Goal: Check status: Check status

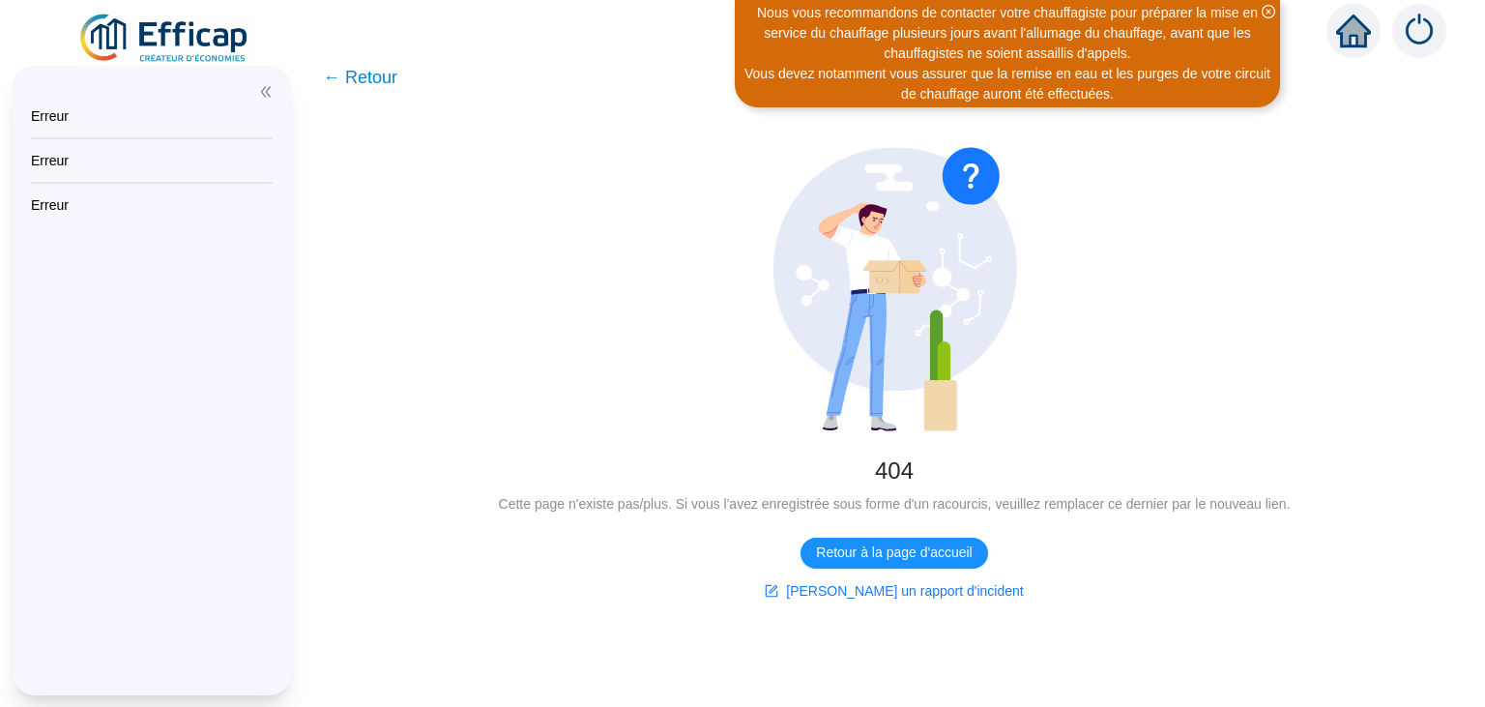
click at [186, 30] on img at bounding box center [164, 39] width 175 height 54
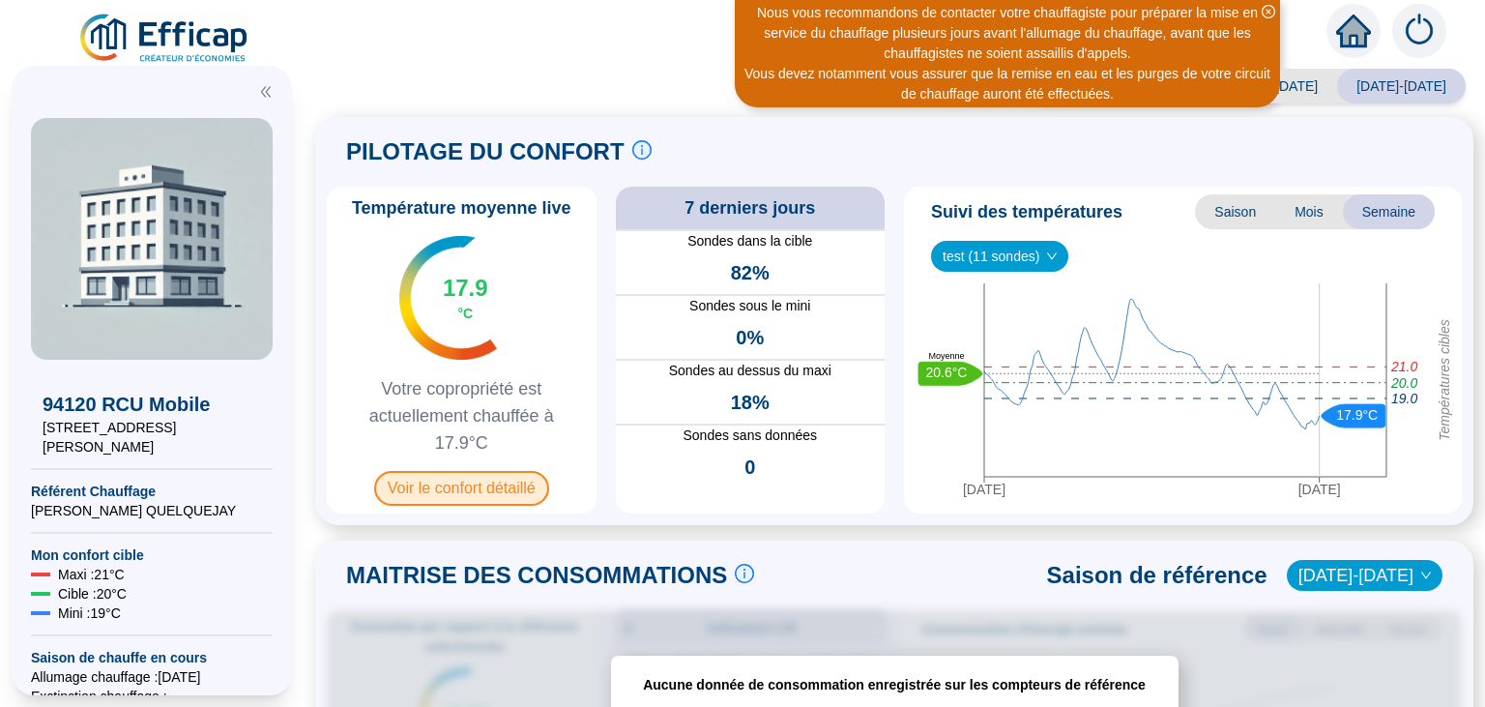
click at [485, 489] on span "Voir le confort détaillé" at bounding box center [461, 488] width 175 height 35
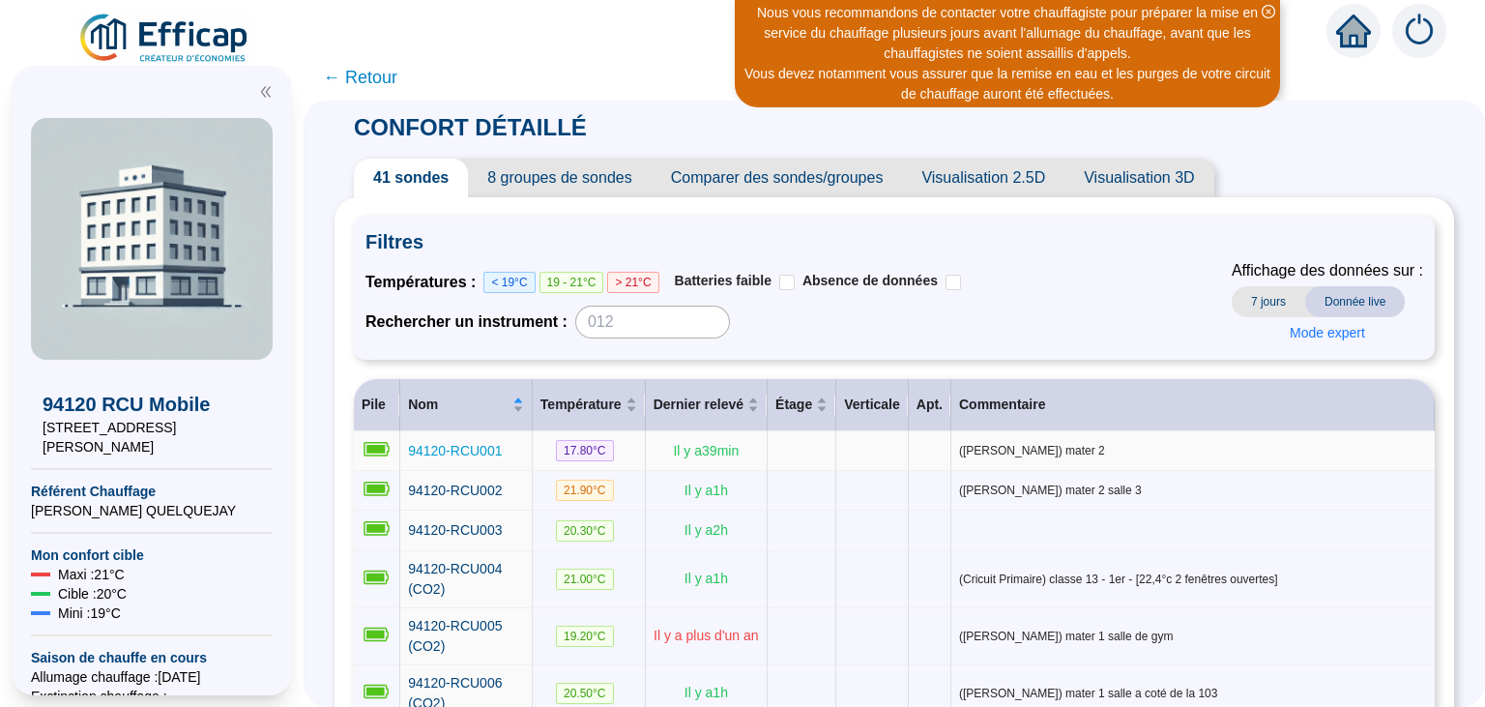
click at [456, 444] on span "94120-RCU001" at bounding box center [455, 450] width 94 height 15
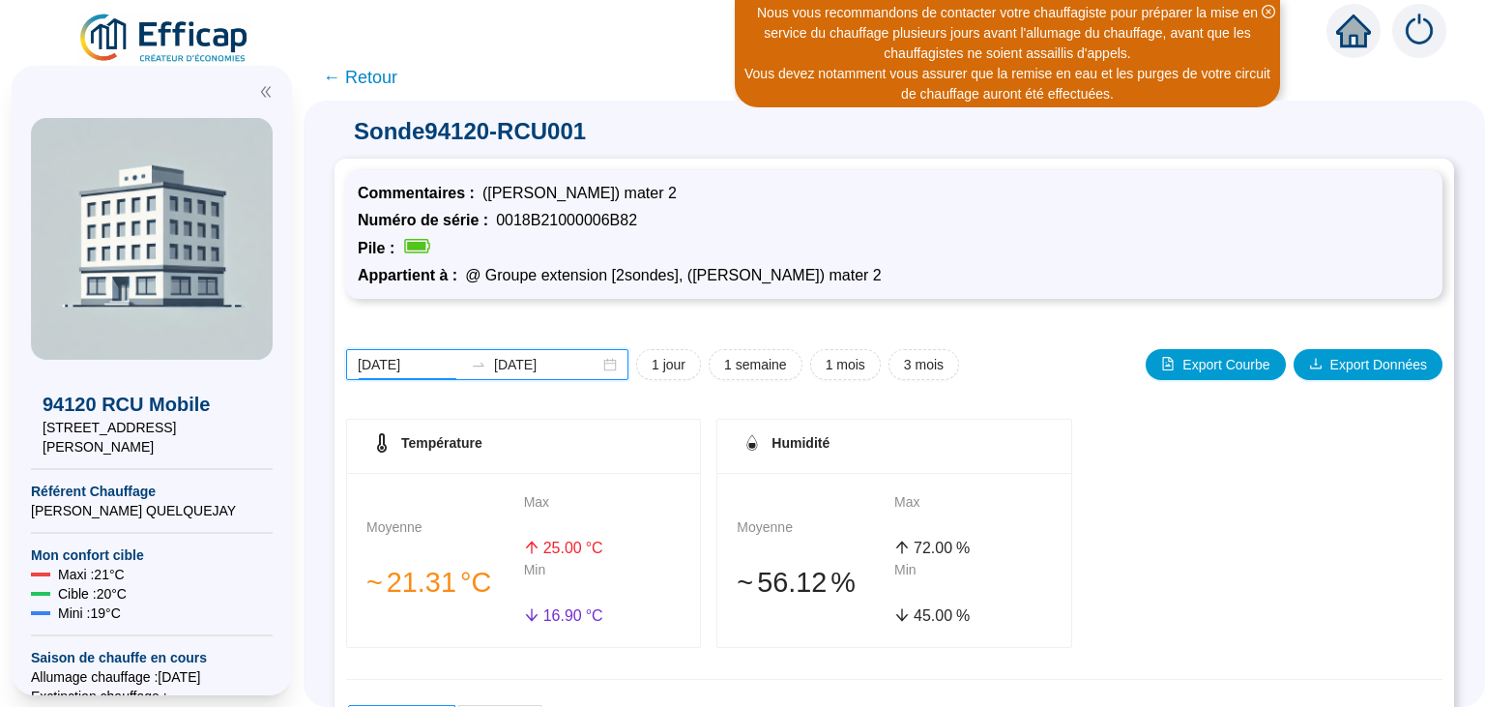
click at [400, 368] on input "[DATE]" at bounding box center [410, 365] width 105 height 20
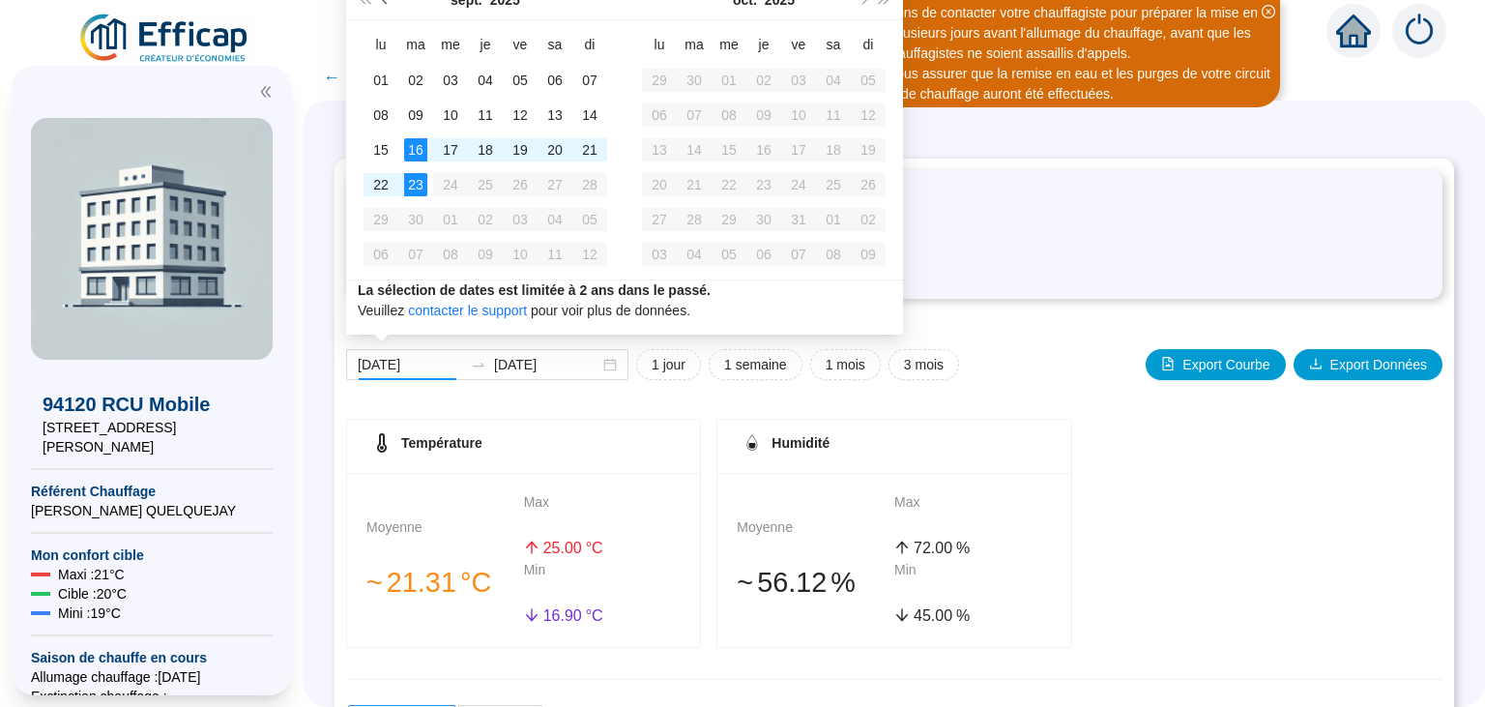
click at [388, 6] on button "Mois précédent (PageUp)" at bounding box center [385, 0] width 21 height 39
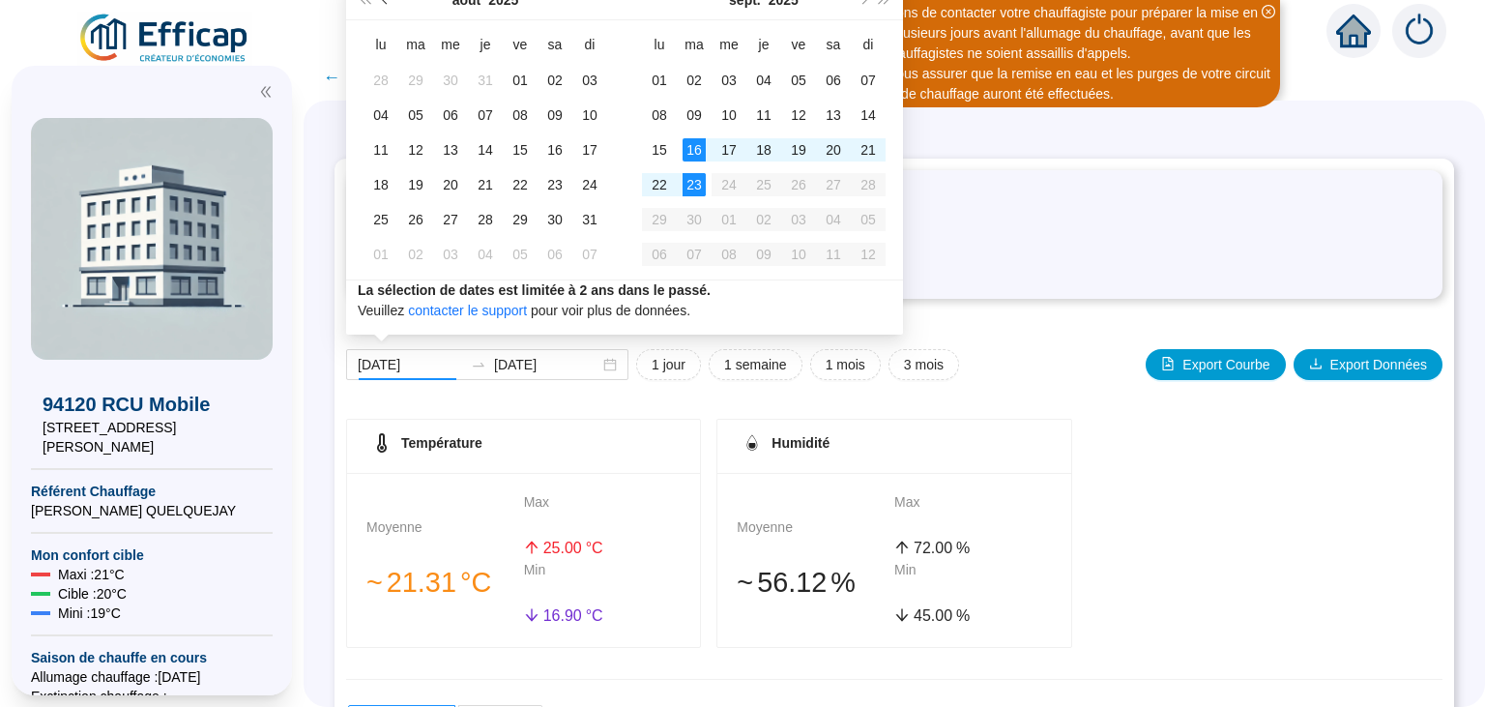
click at [388, 6] on button "Mois précédent (PageUp)" at bounding box center [385, 0] width 21 height 39
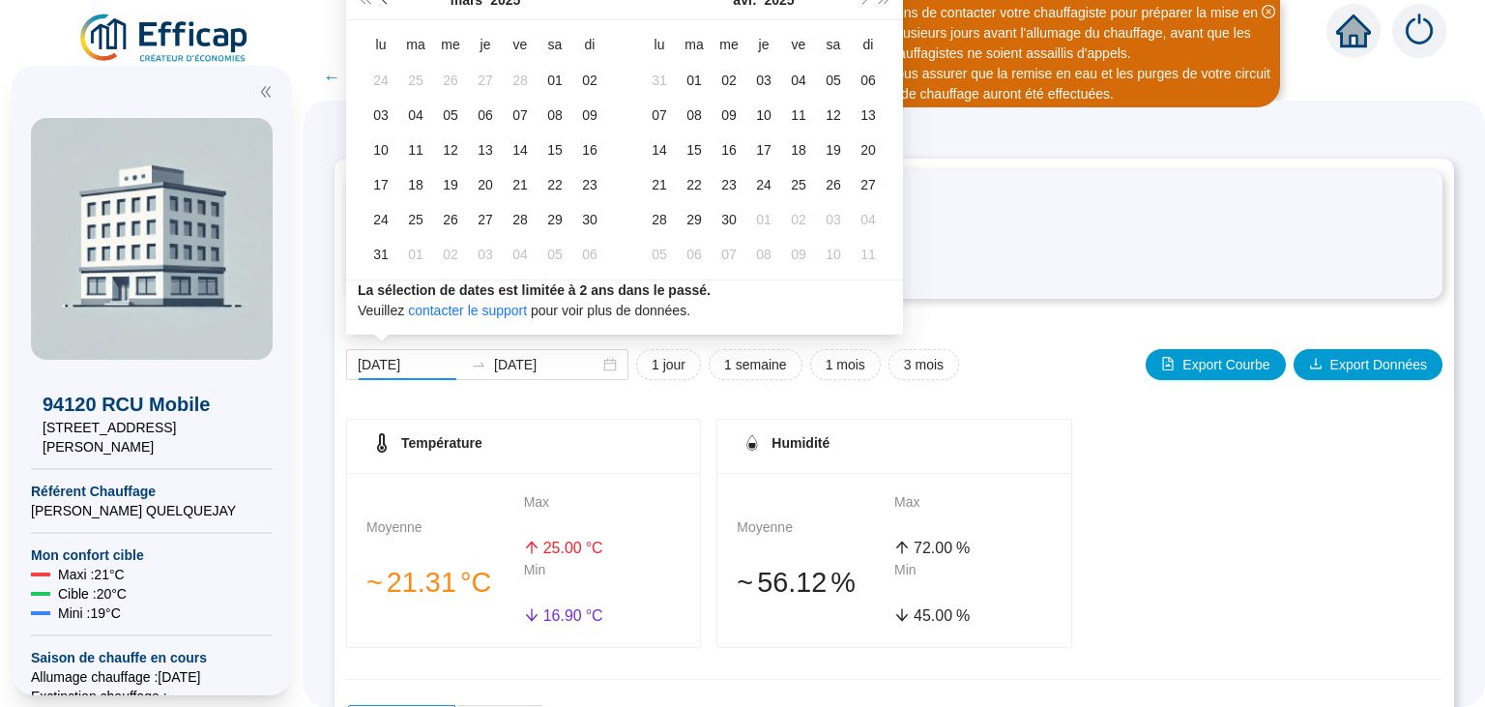
click at [385, 2] on span "Mois précédent (PageUp)" at bounding box center [387, 0] width 10 height 10
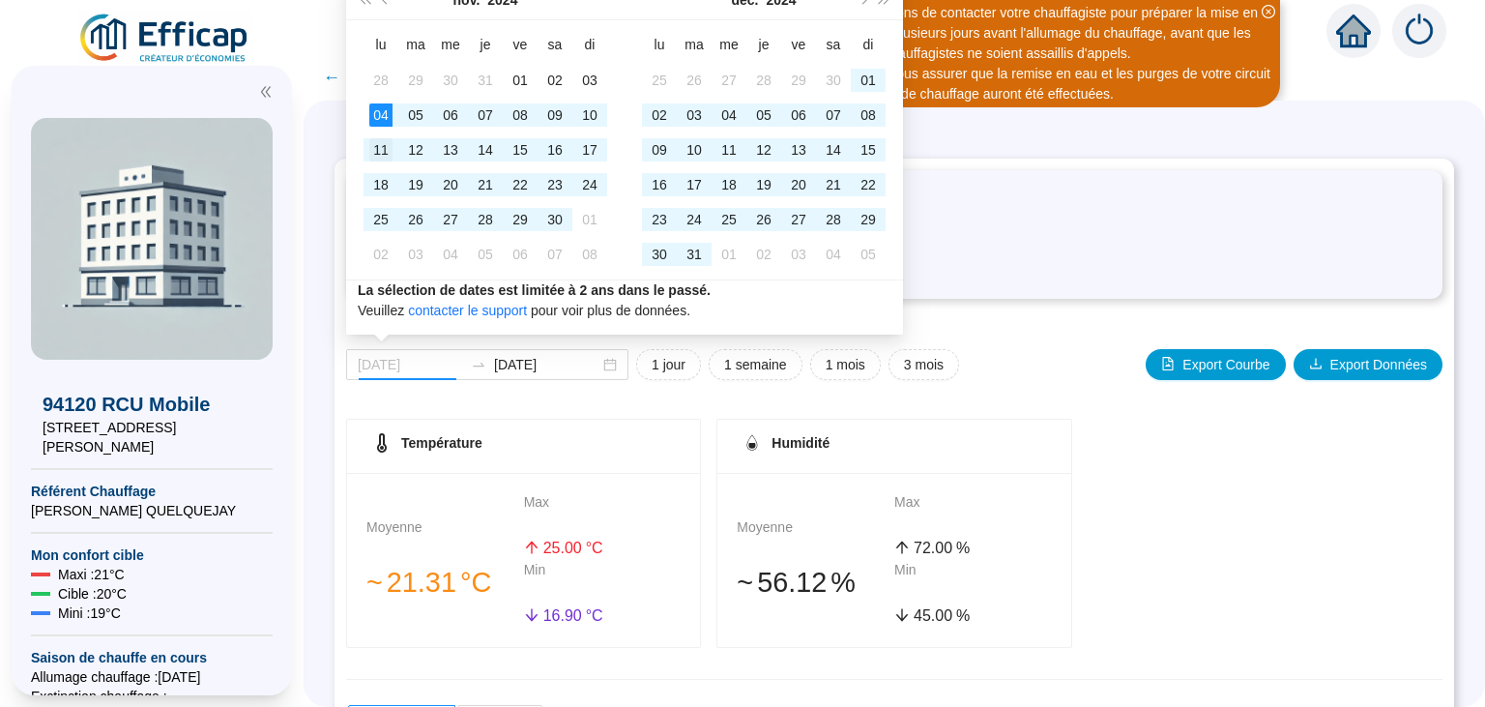
type input "[DATE]"
click at [384, 141] on div "11" at bounding box center [380, 149] width 23 height 23
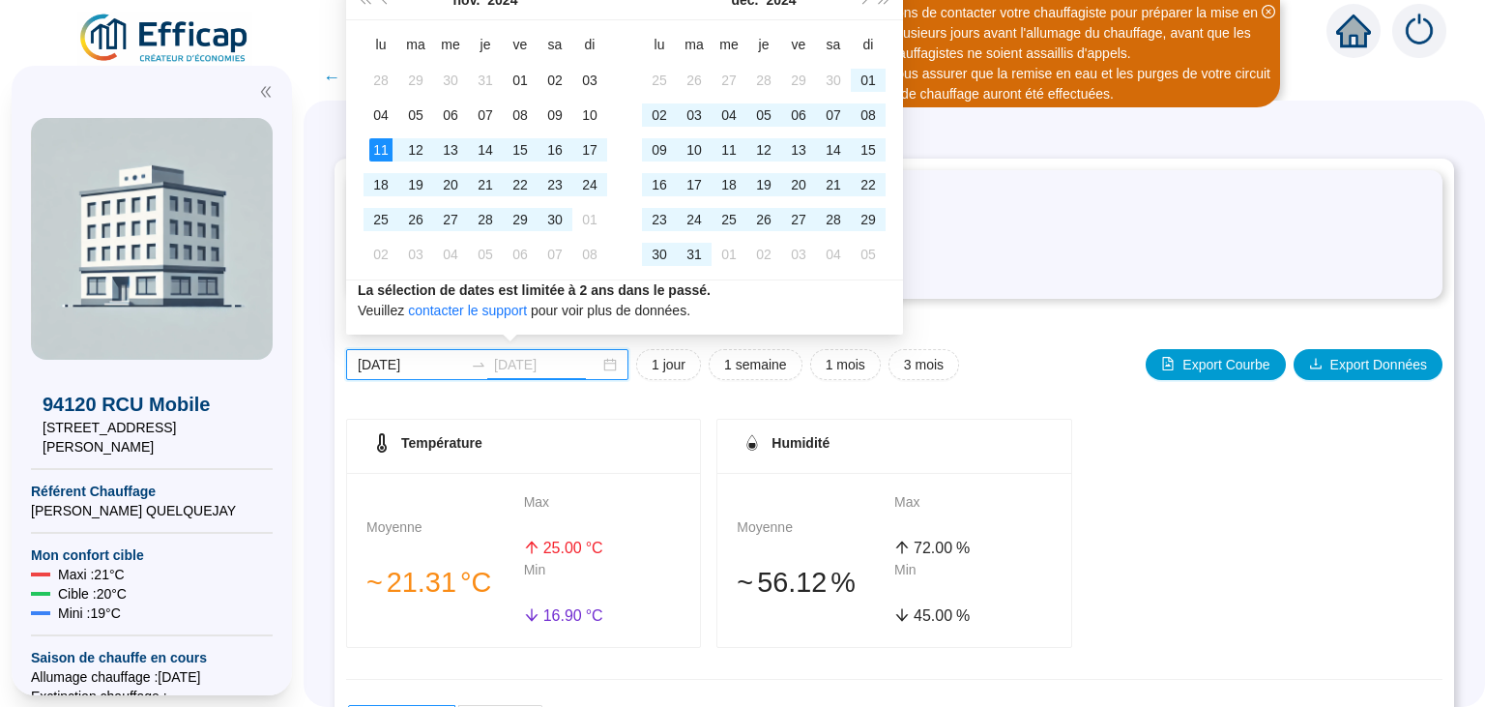
type input "[DATE]"
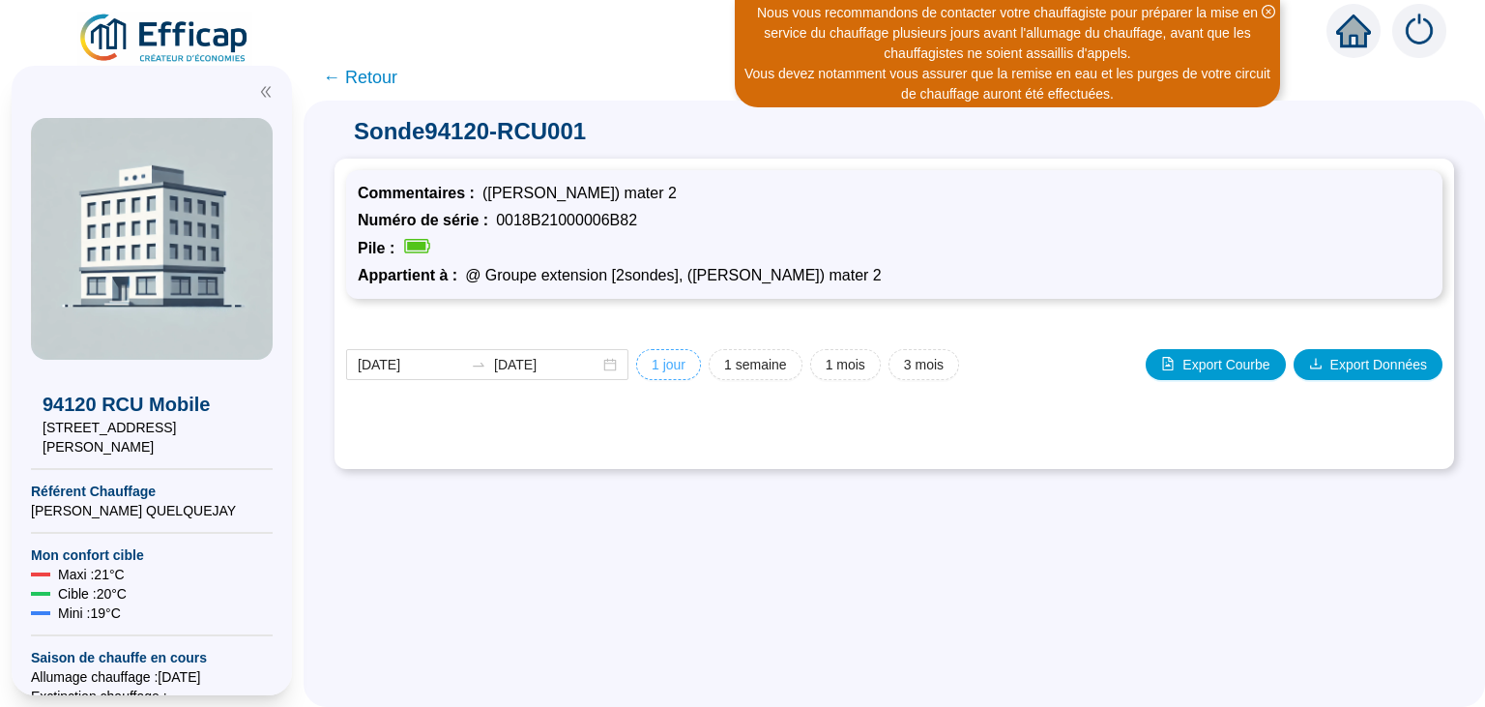
click at [652, 368] on span "1 jour" at bounding box center [669, 365] width 34 height 20
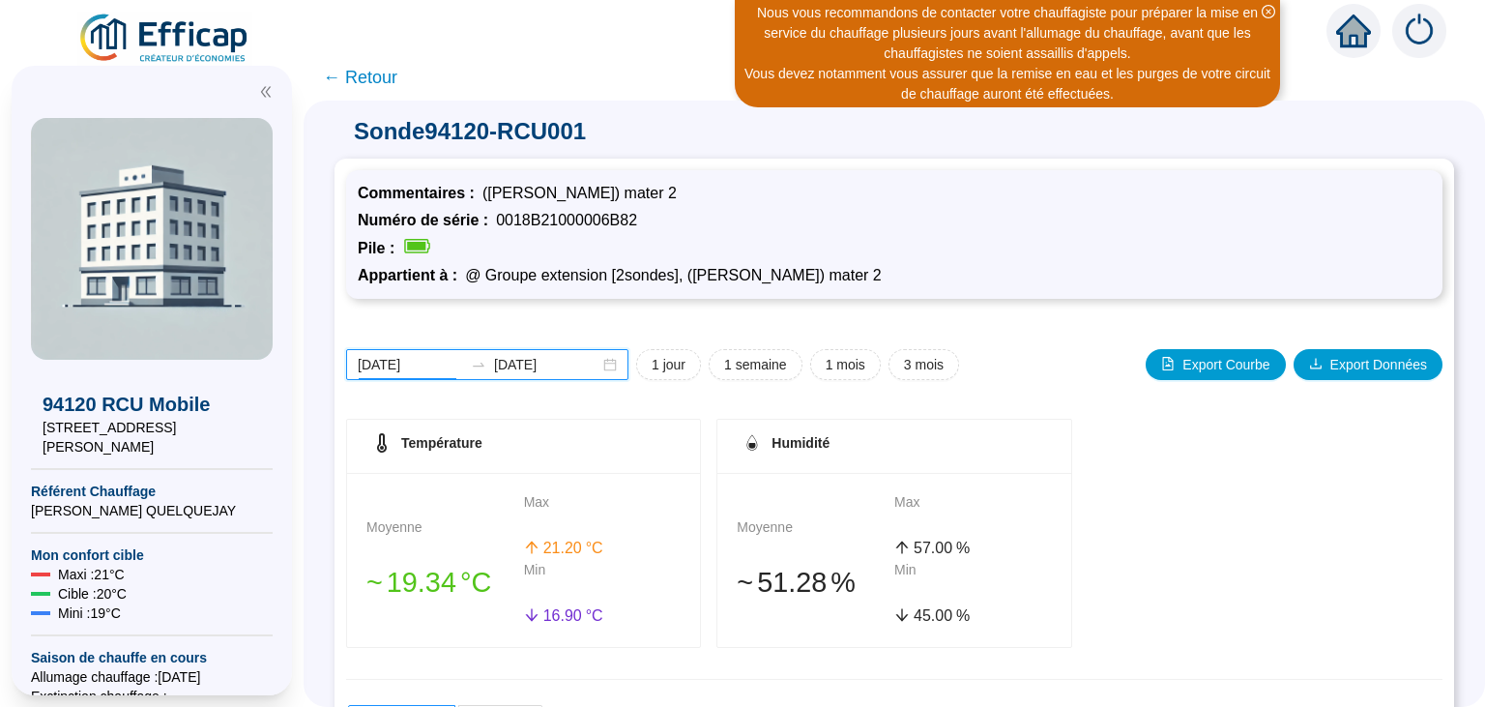
click at [397, 362] on input "[DATE]" at bounding box center [410, 365] width 105 height 20
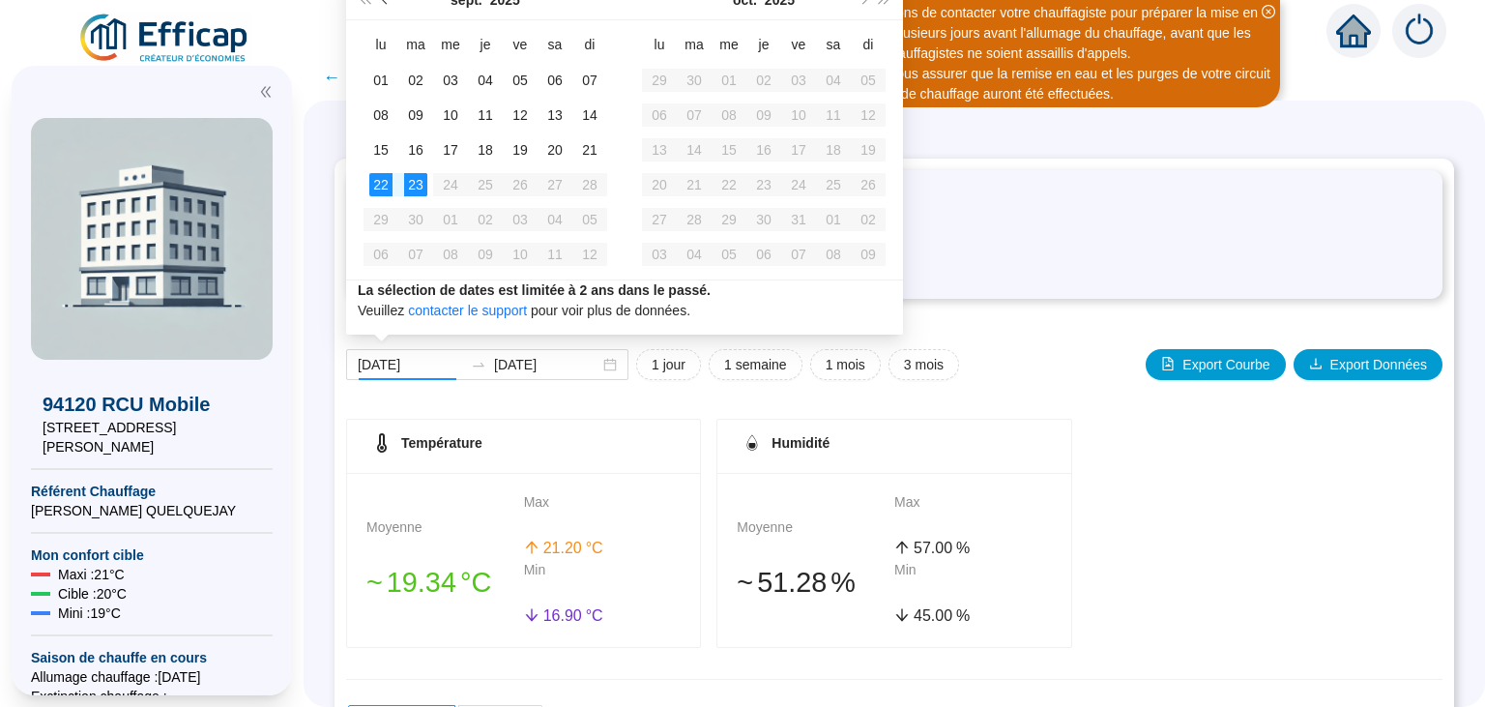
click at [385, 2] on span "Mois précédent (PageUp)" at bounding box center [387, 0] width 10 height 10
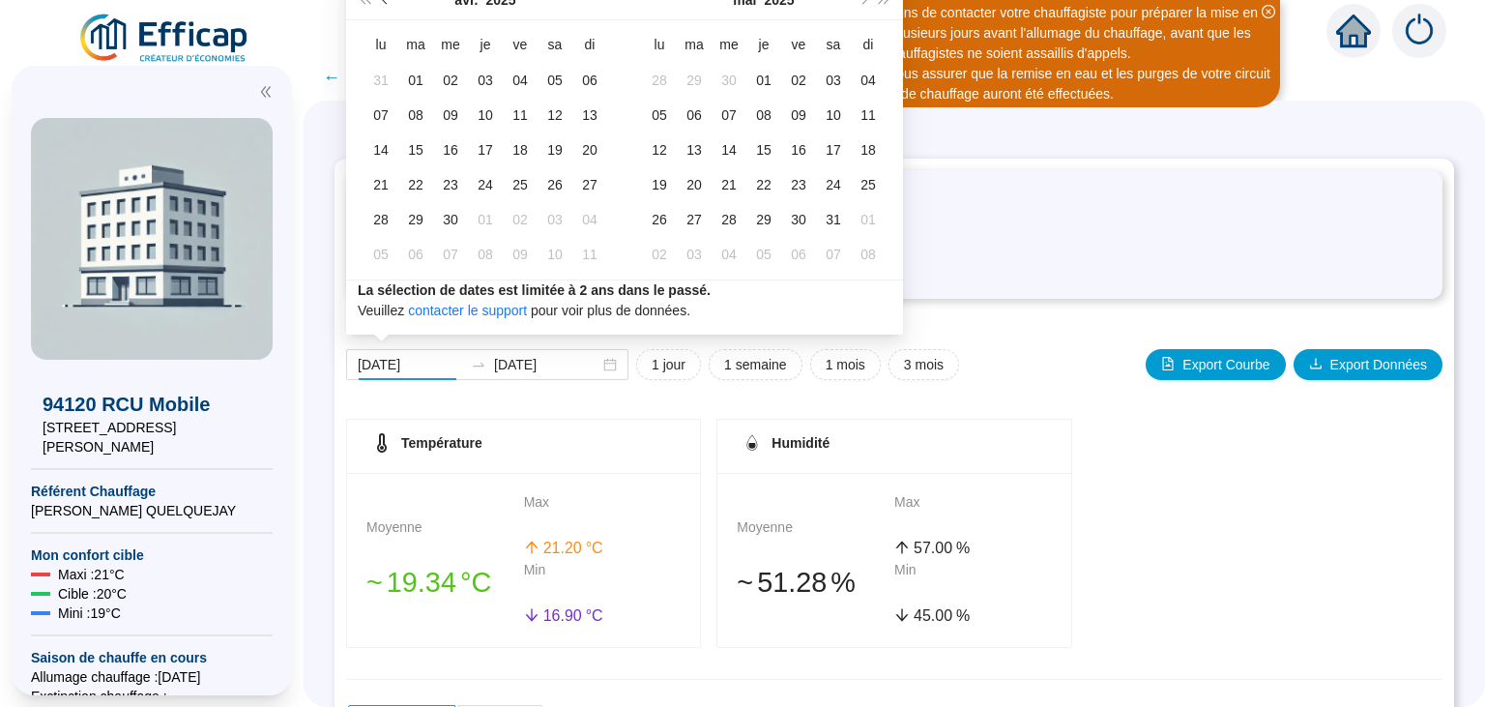
click at [385, 2] on span "Mois précédent (PageUp)" at bounding box center [387, 0] width 10 height 10
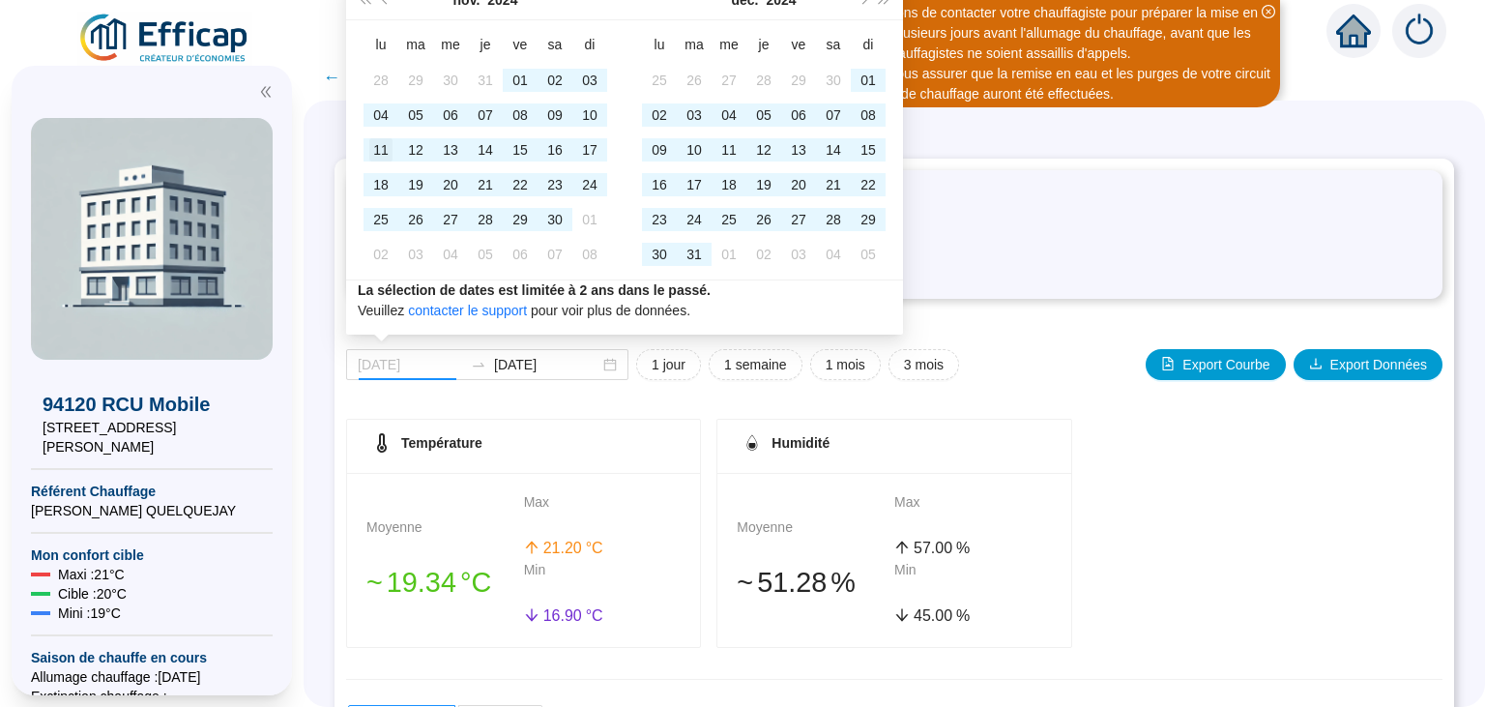
type input "[DATE]"
click at [382, 143] on div "11" at bounding box center [380, 149] width 23 height 23
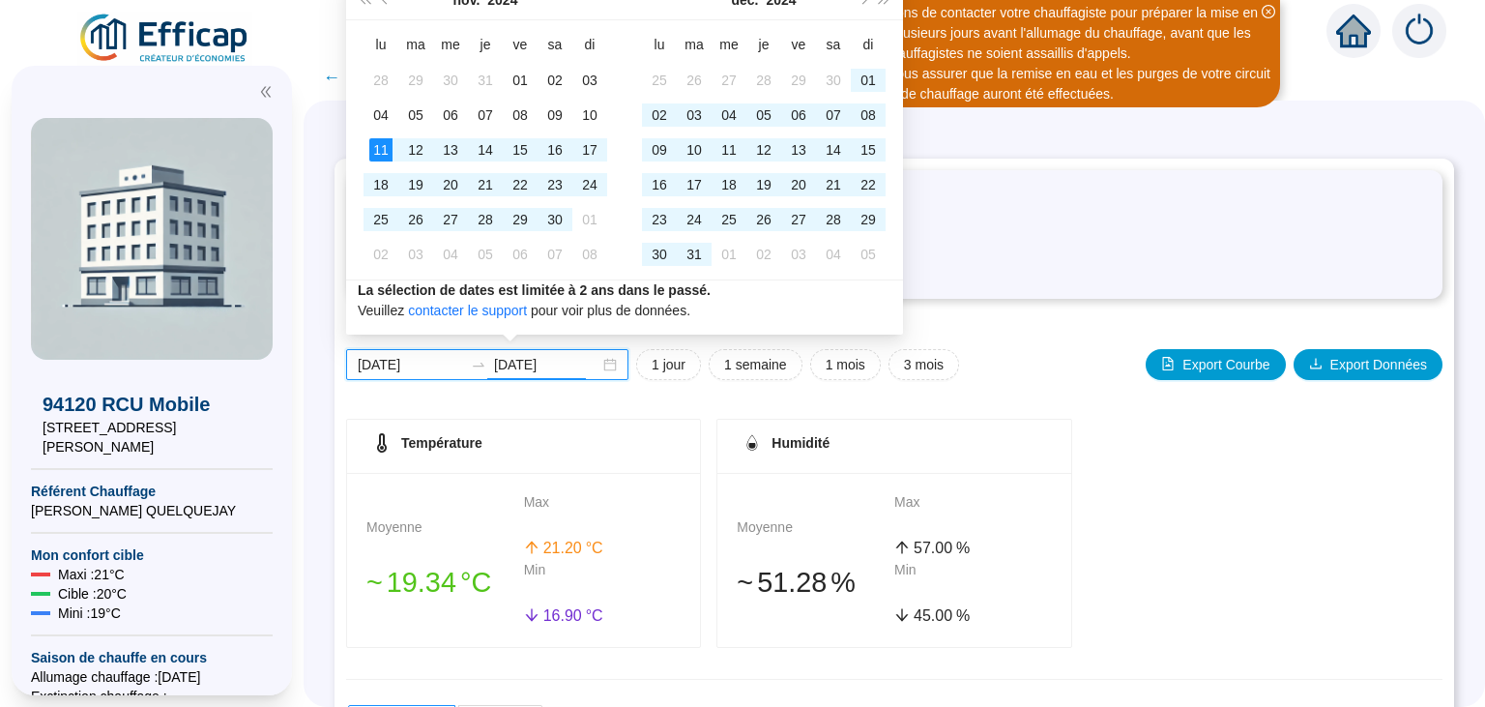
type input "[DATE]"
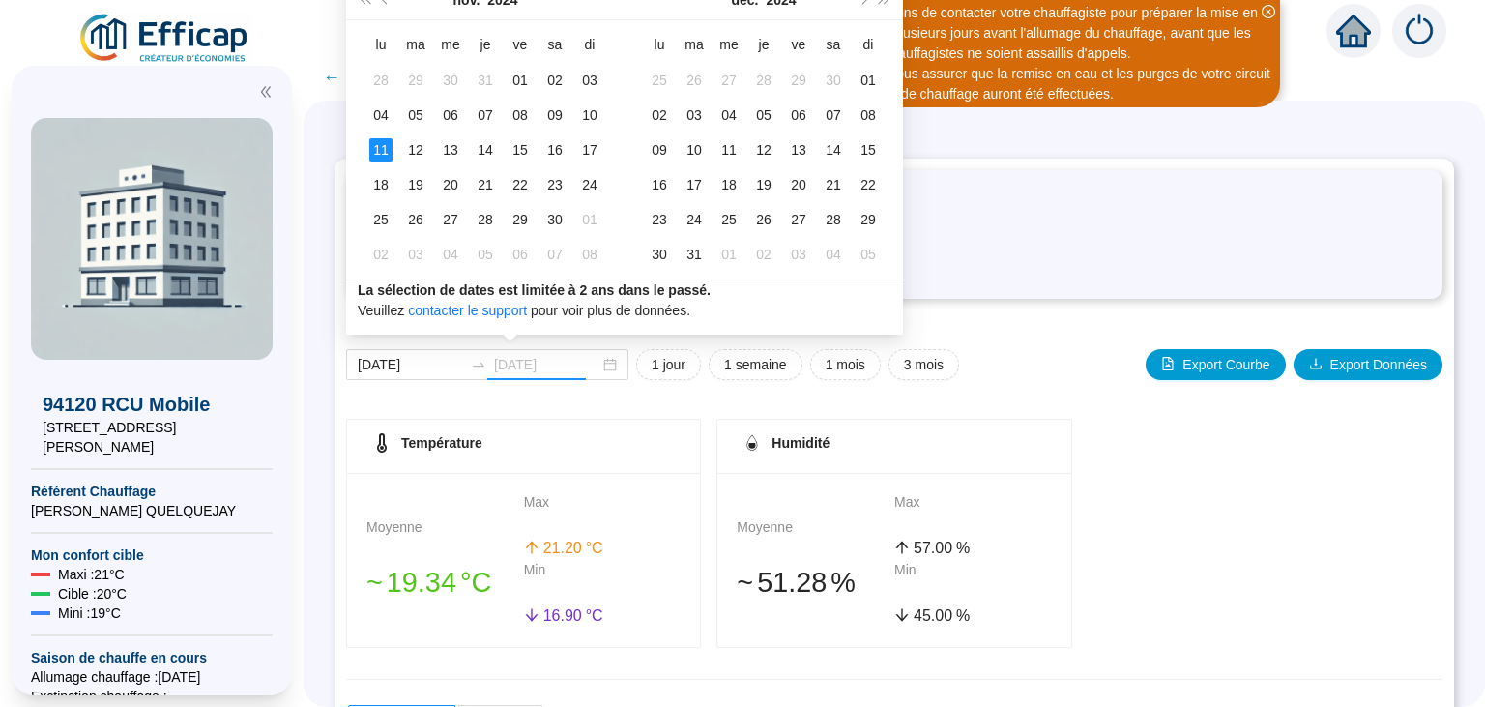
click at [381, 145] on div "11" at bounding box center [380, 149] width 23 height 23
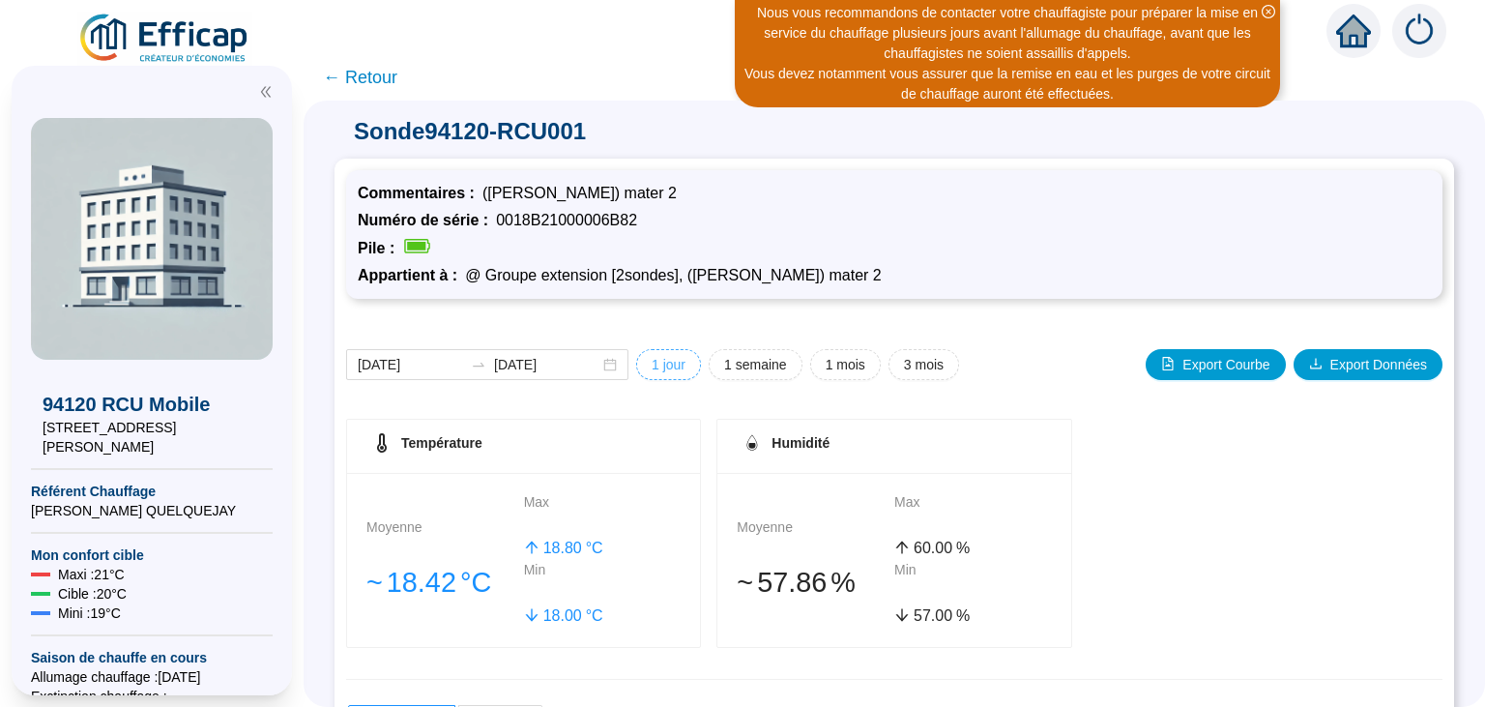
click at [658, 366] on span "1 jour" at bounding box center [669, 365] width 34 height 20
type input "[DATE]"
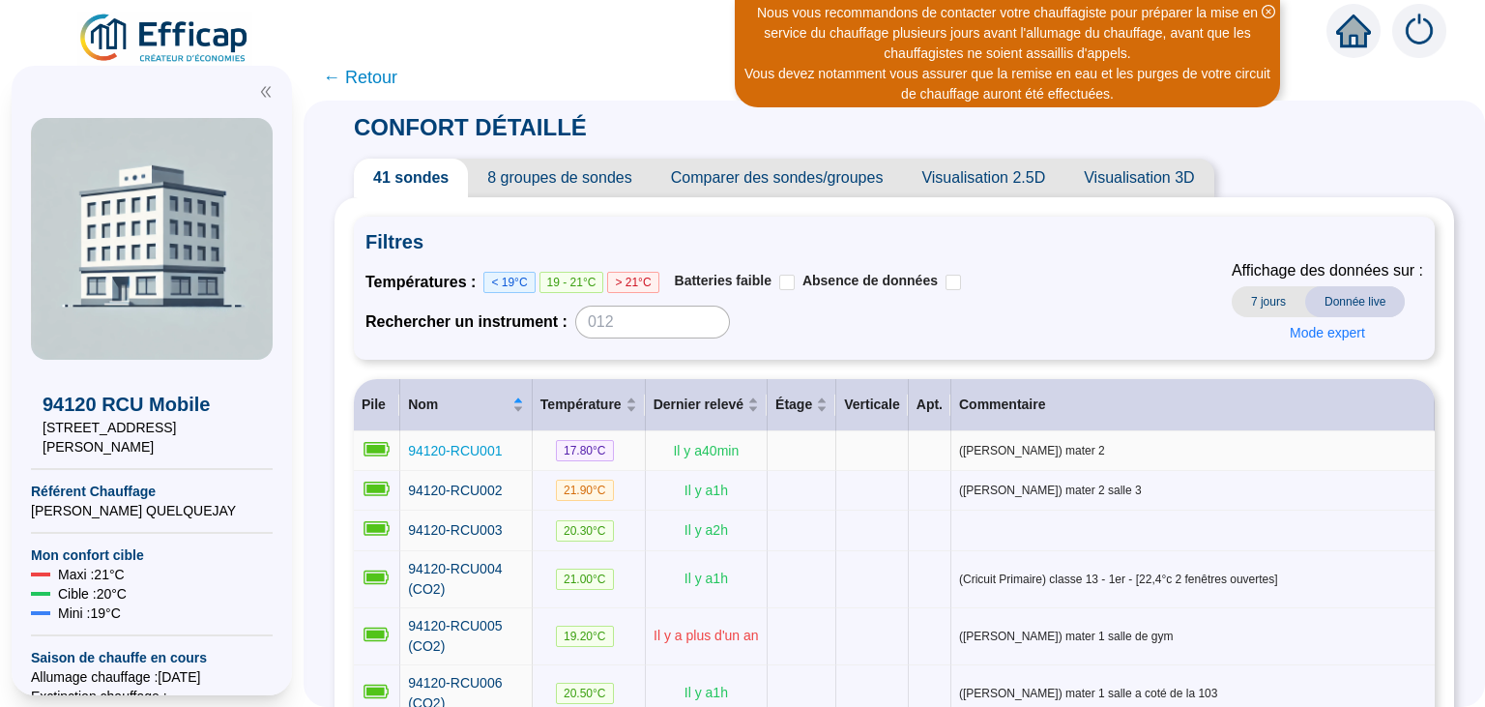
click at [459, 458] on span "94120-RCU001" at bounding box center [455, 450] width 94 height 15
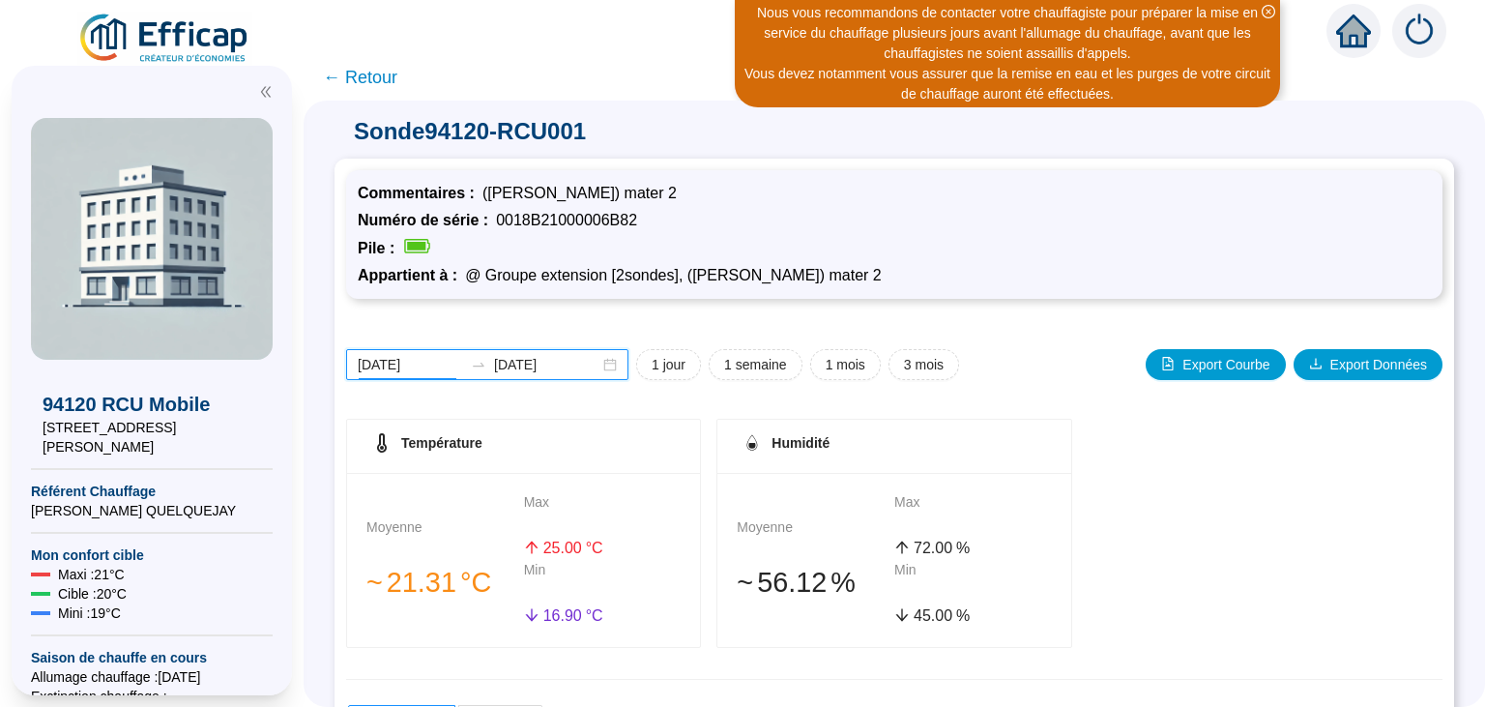
click at [409, 361] on input "[DATE]" at bounding box center [410, 365] width 105 height 20
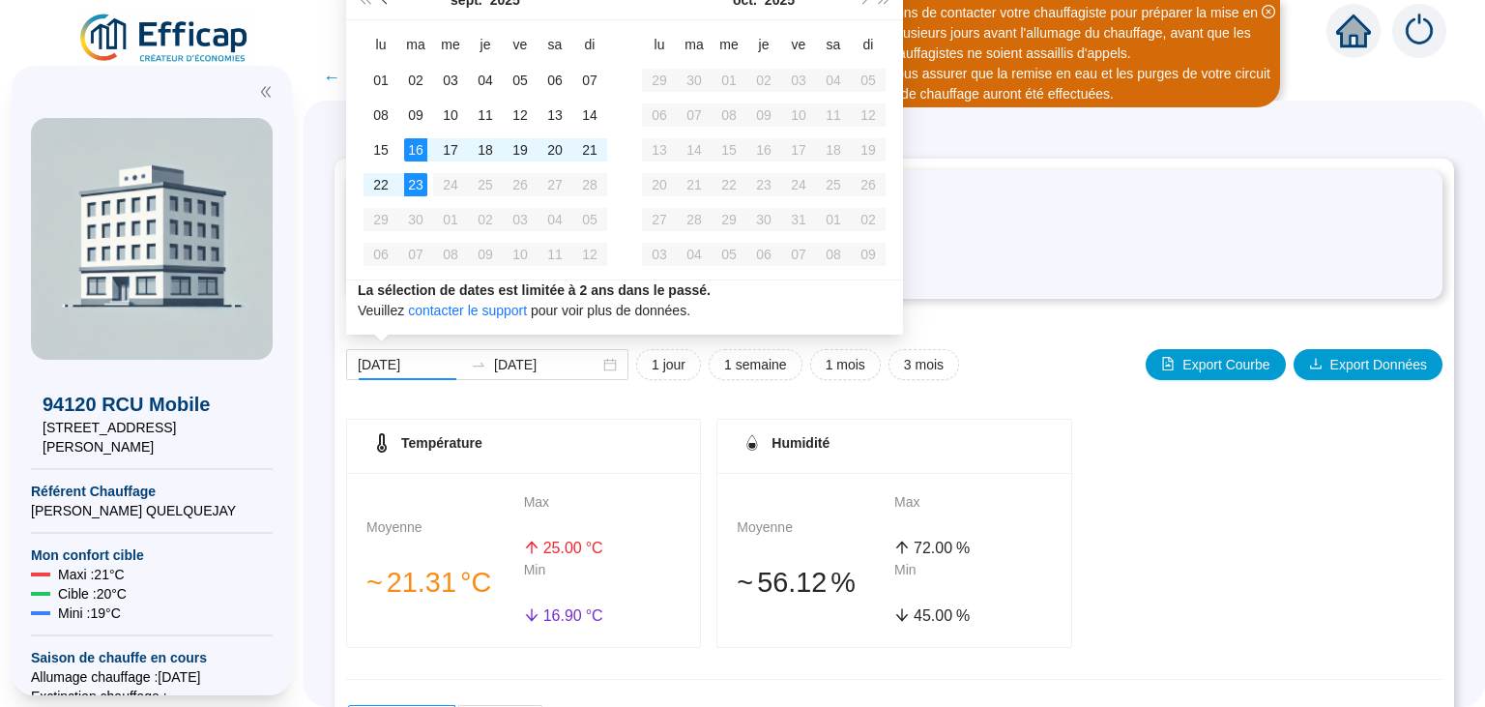
click at [388, 3] on button "Mois précédent (PageUp)" at bounding box center [385, 0] width 21 height 39
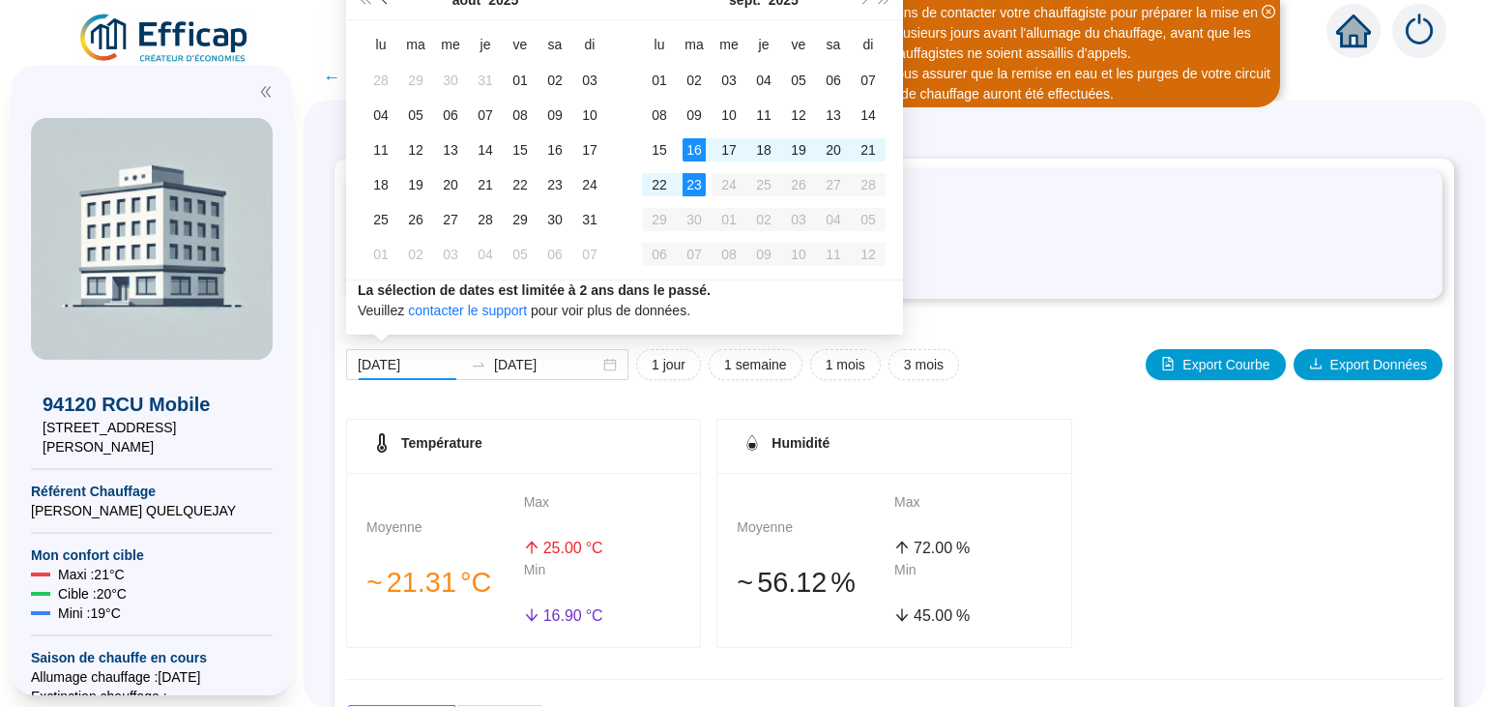
click at [388, 3] on button "Mois précédent (PageUp)" at bounding box center [385, 0] width 21 height 39
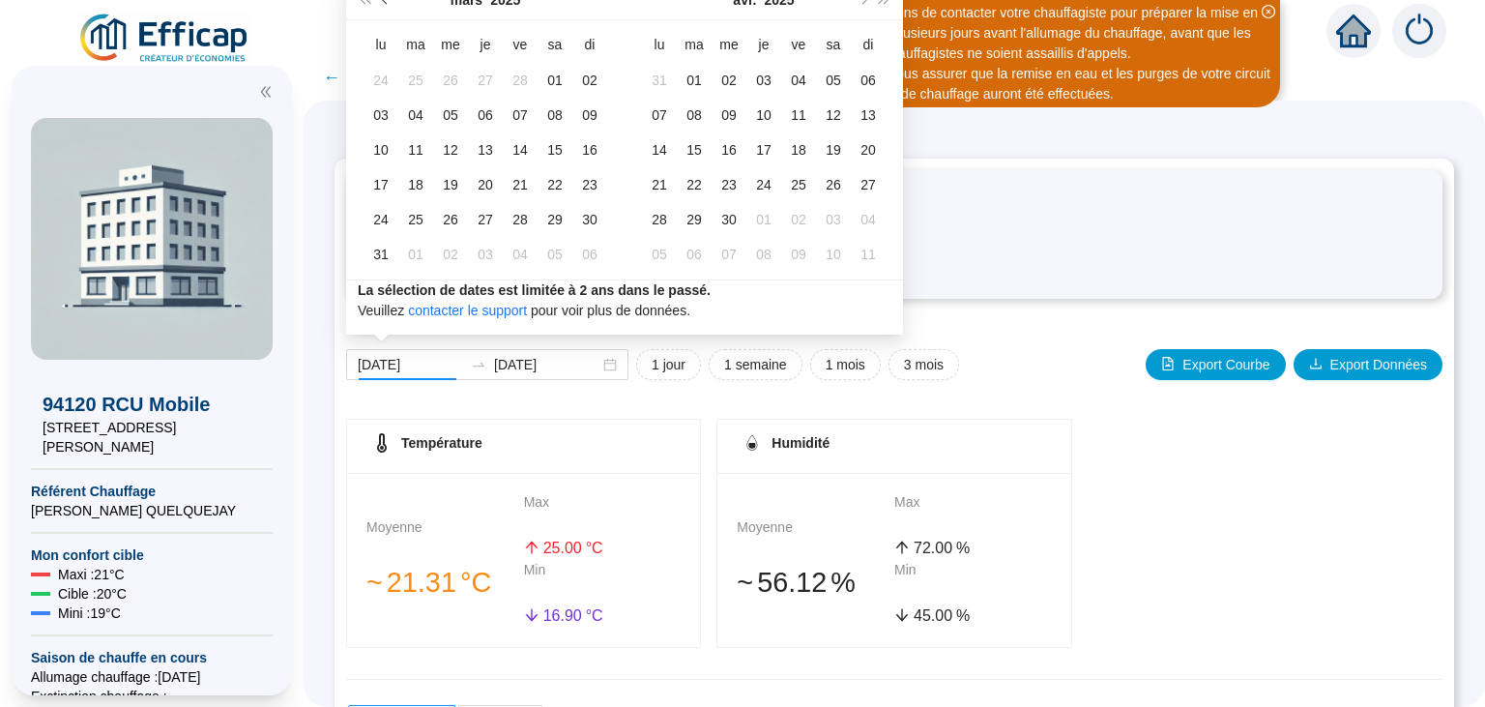
click at [388, 3] on button "Mois précédent (PageUp)" at bounding box center [385, 0] width 21 height 39
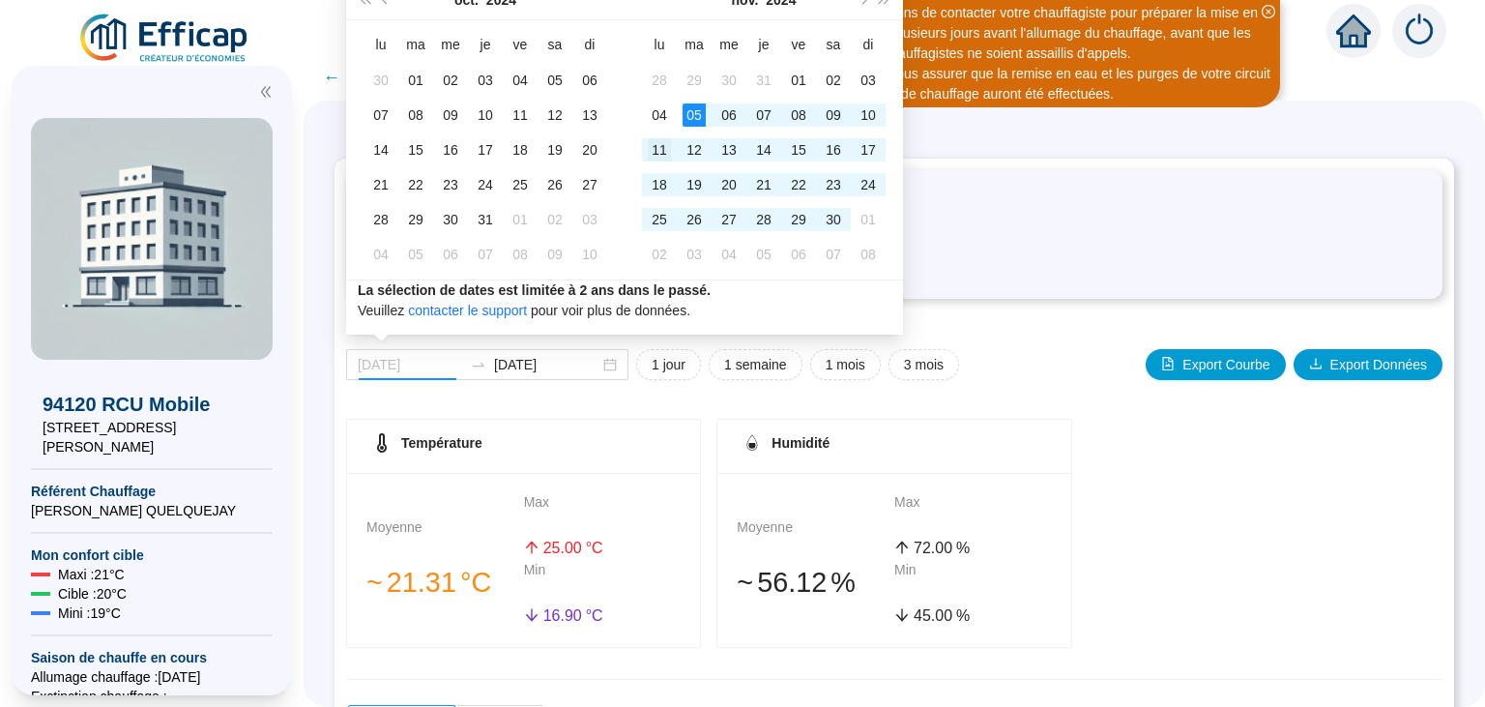
type input "[DATE]"
click at [661, 145] on div "11" at bounding box center [659, 149] width 23 height 23
type input "[DATE]"
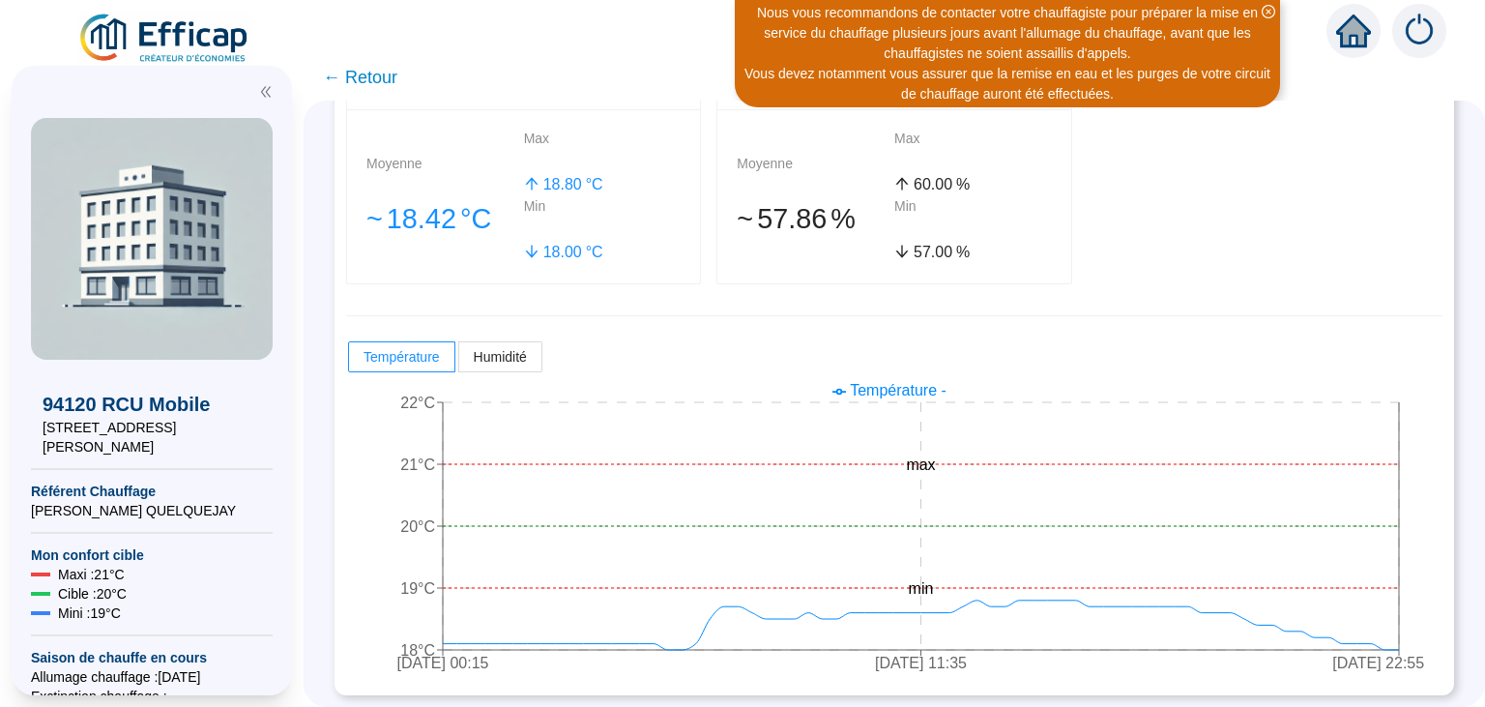
scroll to position [366, 0]
click at [513, 359] on span "Humidité" at bounding box center [500, 354] width 53 height 15
click at [459, 360] on input "Humidité" at bounding box center [459, 360] width 0 height 0
